Goal: Task Accomplishment & Management: Complete application form

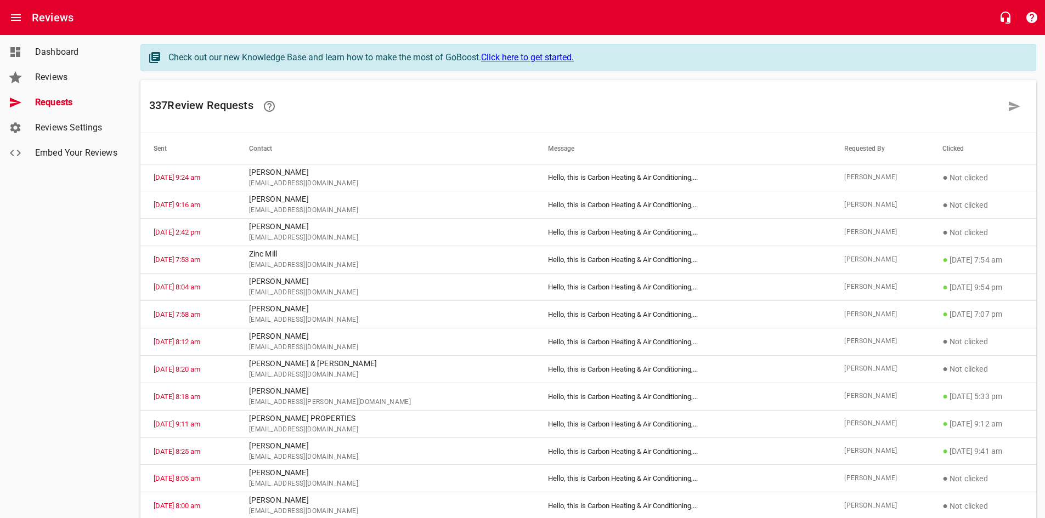
click at [76, 101] on span "Requests" at bounding box center [76, 102] width 83 height 13
click at [1010, 103] on icon at bounding box center [1014, 106] width 12 height 10
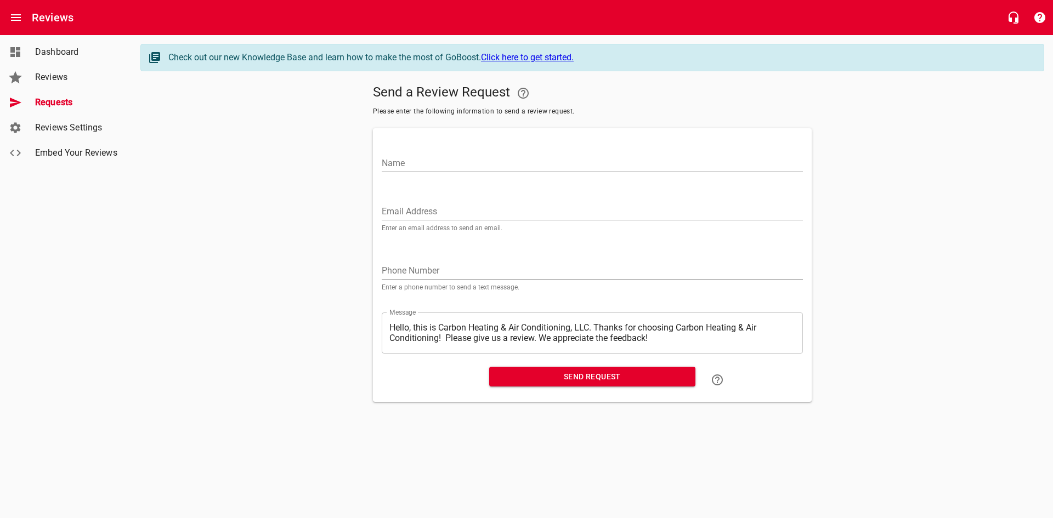
click at [475, 157] on input "Name" at bounding box center [592, 164] width 421 height 18
type input "[PERSON_NAME]"
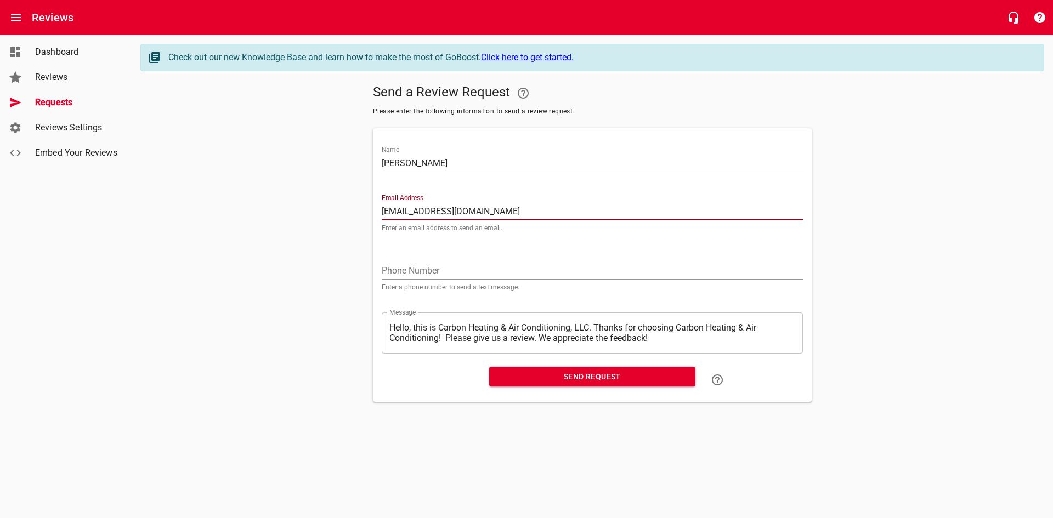
type input "[EMAIL_ADDRESS][DOMAIN_NAME]"
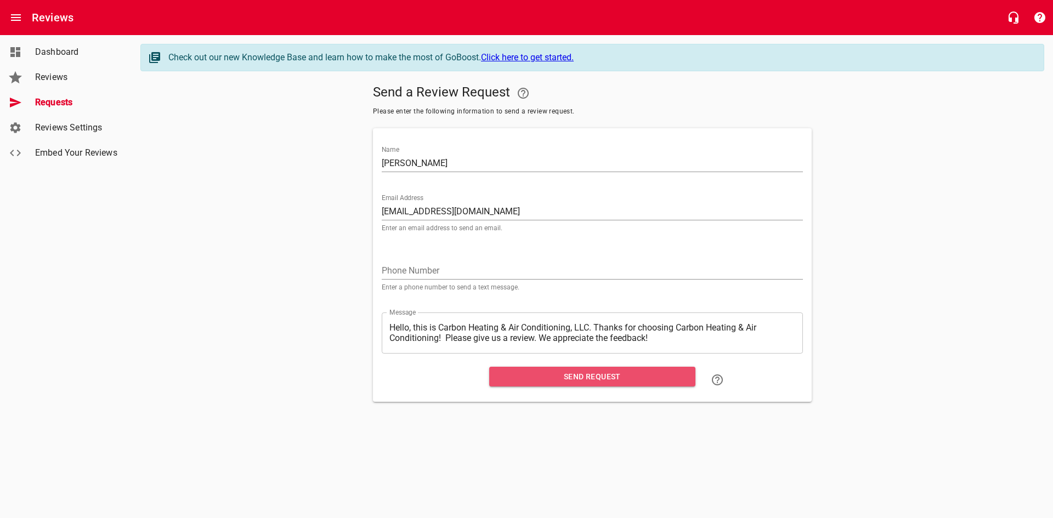
click at [534, 380] on span "Send Request" at bounding box center [592, 377] width 189 height 14
